Goal: Task Accomplishment & Management: Manage account settings

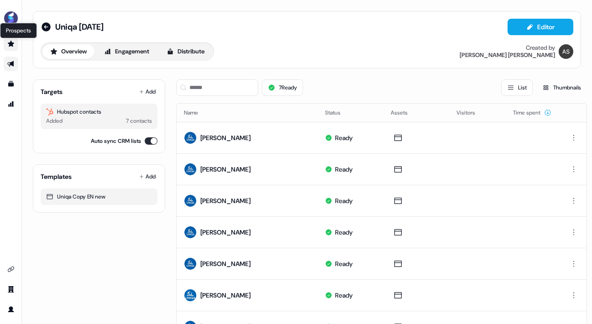
click at [11, 45] on icon "Go to prospects" at bounding box center [11, 44] width 6 height 6
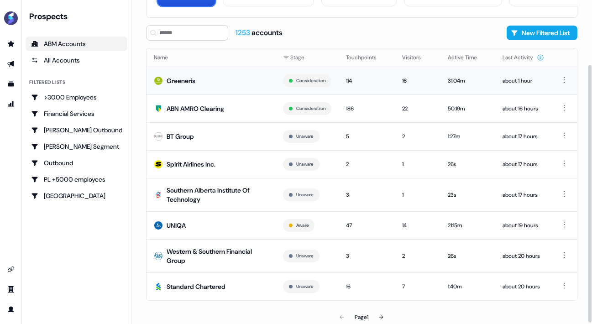
scroll to position [83, 0]
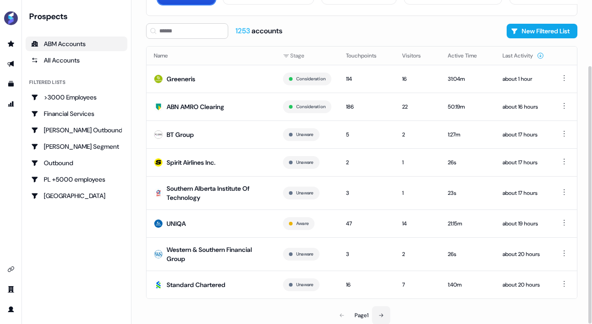
click at [383, 314] on icon at bounding box center [381, 315] width 5 height 5
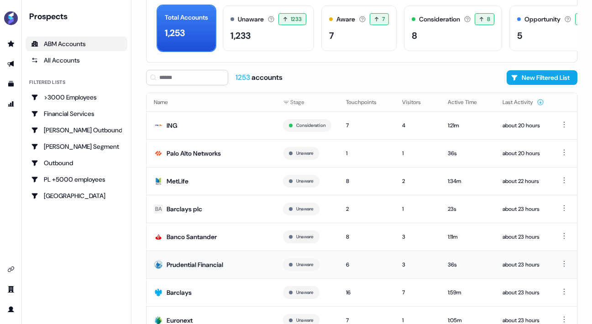
scroll to position [72, 0]
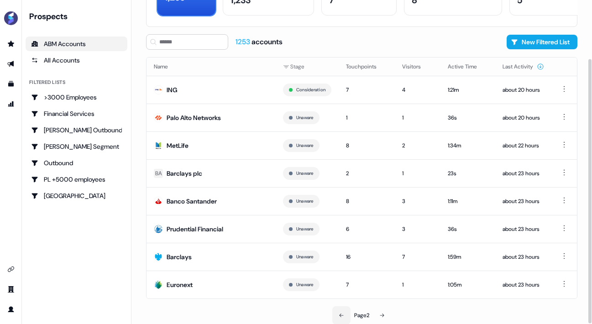
click at [337, 314] on button at bounding box center [342, 315] width 18 height 18
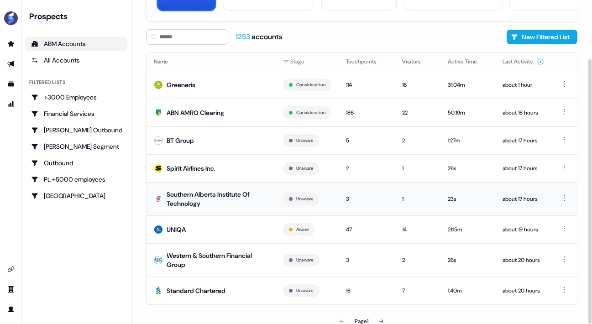
scroll to position [83, 0]
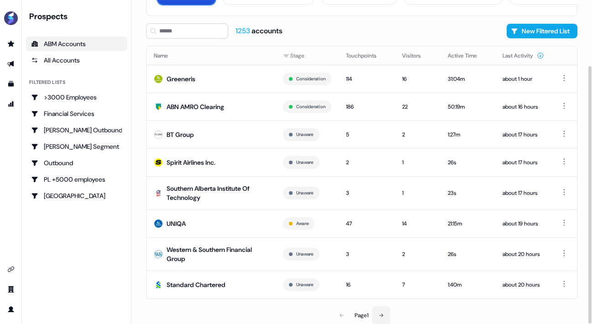
click at [381, 315] on icon at bounding box center [381, 315] width 5 height 5
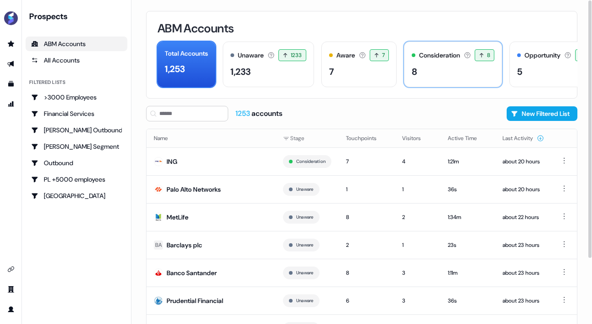
click at [442, 75] on div "8" at bounding box center [453, 72] width 83 height 14
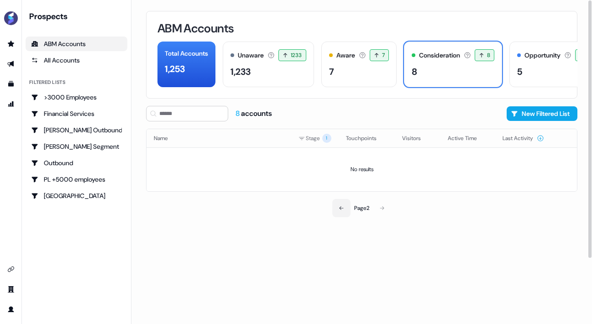
click at [341, 210] on icon at bounding box center [341, 208] width 5 height 5
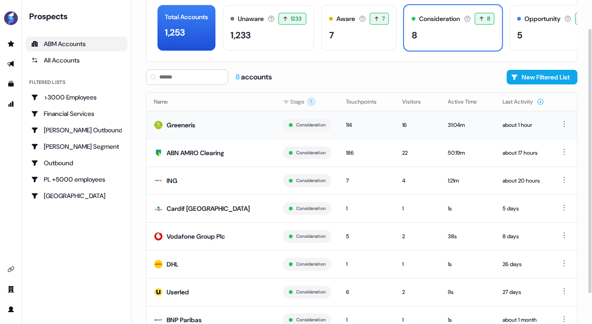
scroll to position [29, 0]
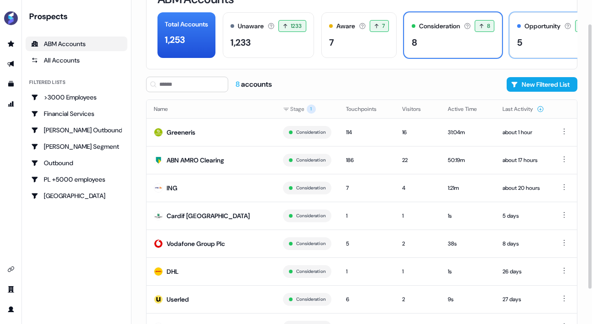
click at [536, 47] on div "5" at bounding box center [557, 43] width 78 height 14
